Goal: Task Accomplishment & Management: Use online tool/utility

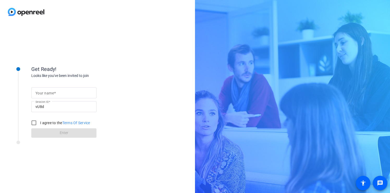
click at [66, 93] on input "Your name" at bounding box center [63, 93] width 57 height 6
type input "[PERSON_NAME]"
click at [36, 123] on input "I agree to the Terms Of Service" at bounding box center [34, 123] width 10 height 10
checkbox input "true"
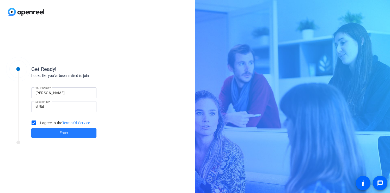
click at [61, 134] on span "Enter" at bounding box center [64, 132] width 9 height 5
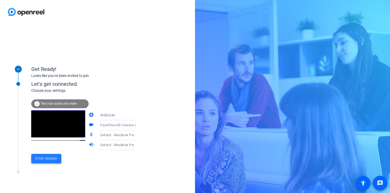
click at [51, 161] on span "Enter session" at bounding box center [46, 158] width 22 height 5
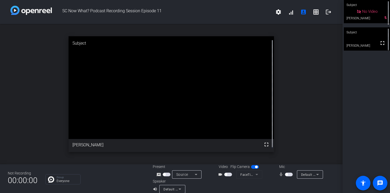
click at [316, 109] on div "open_in_new Subject fullscreen [PERSON_NAME]" at bounding box center [171, 94] width 343 height 140
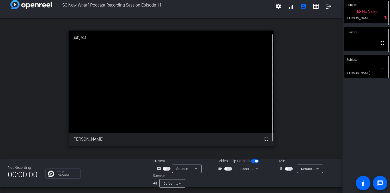
scroll to position [6, 0]
click at [229, 169] on span "button" at bounding box center [228, 169] width 8 height 4
click at [289, 168] on span "button" at bounding box center [289, 169] width 8 height 4
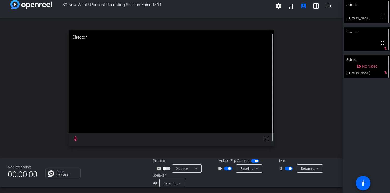
click at [285, 169] on span "button" at bounding box center [289, 169] width 8 height 4
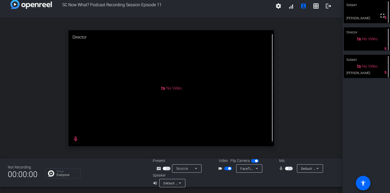
click at [225, 169] on span "button" at bounding box center [228, 169] width 8 height 4
